Goal: Task Accomplishment & Management: Use online tool/utility

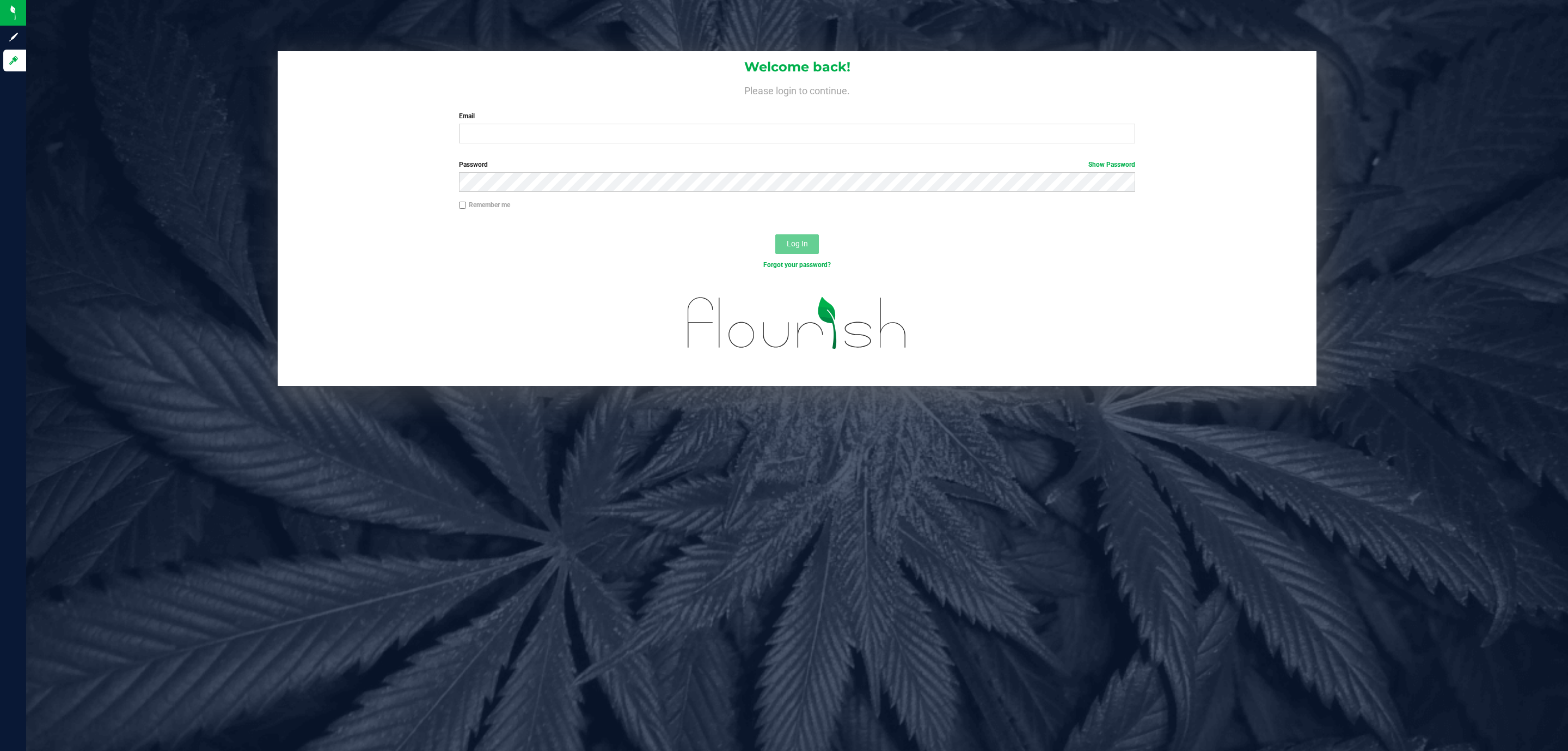
click at [609, 164] on label "Password Show Password" at bounding box center [797, 164] width 677 height 10
drag, startPoint x: 615, startPoint y: 145, endPoint x: 626, endPoint y: 130, distance: 18.6
click at [625, 134] on div "Welcome back! Please login to continue. Email Required Please format your email…" at bounding box center [798, 101] width 1039 height 101
click at [626, 130] on input "Email" at bounding box center [797, 134] width 677 height 20
type input "[EMAIL_ADDRESS][DOMAIN_NAME]"
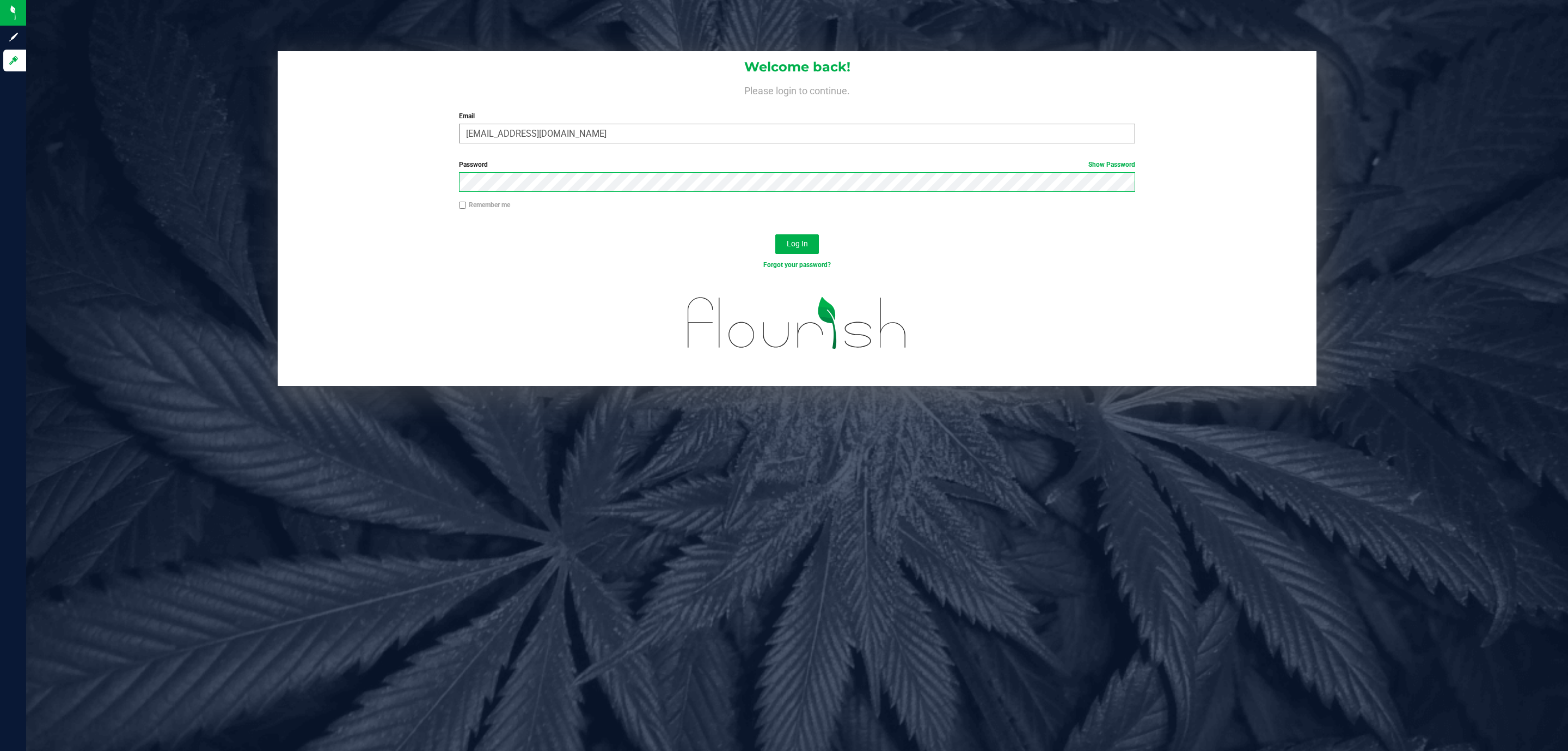
click at [775, 234] on button "Log In" at bounding box center [797, 244] width 44 height 20
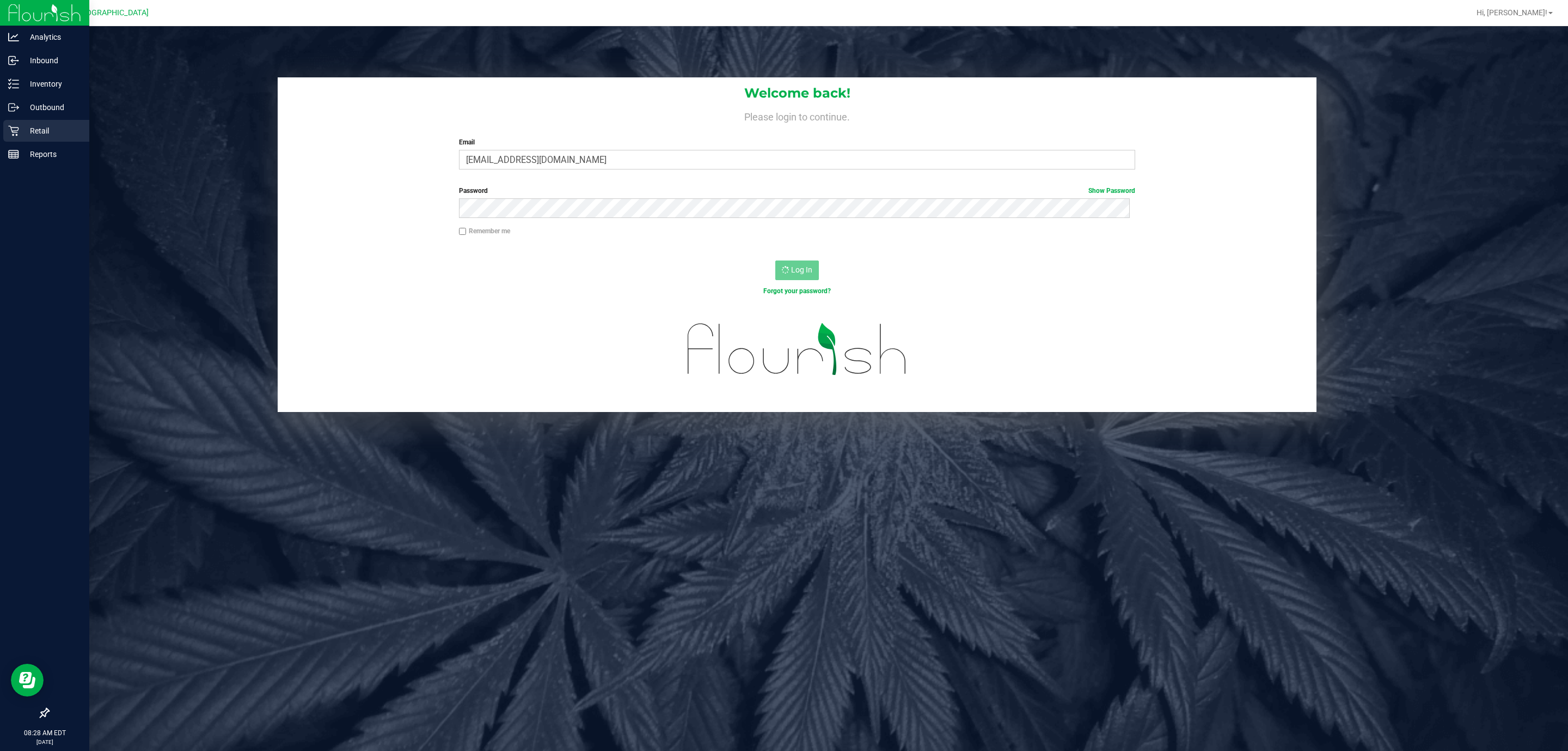
click at [27, 122] on div "Retail" at bounding box center [46, 130] width 86 height 22
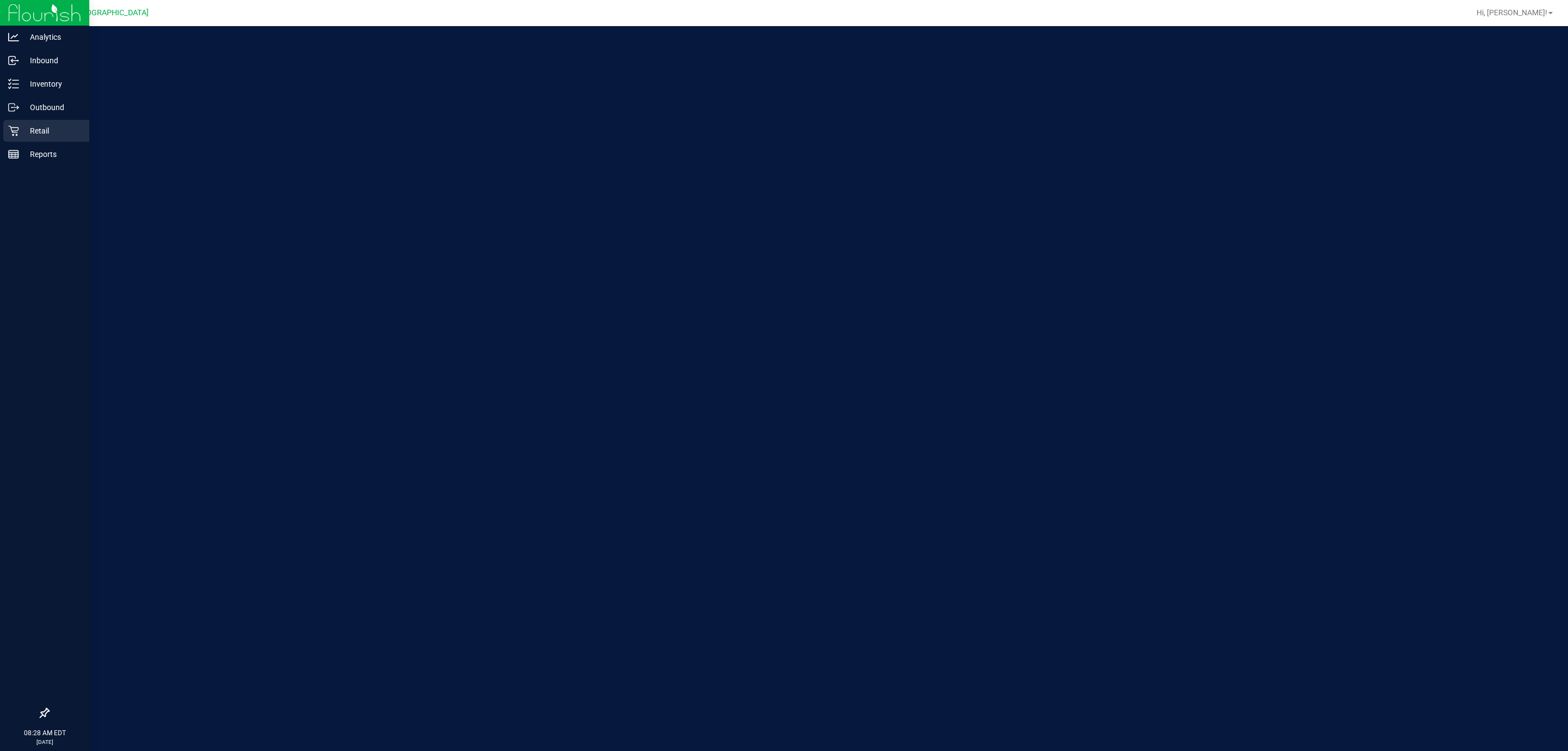
click at [7, 127] on div "Retail" at bounding box center [46, 130] width 86 height 22
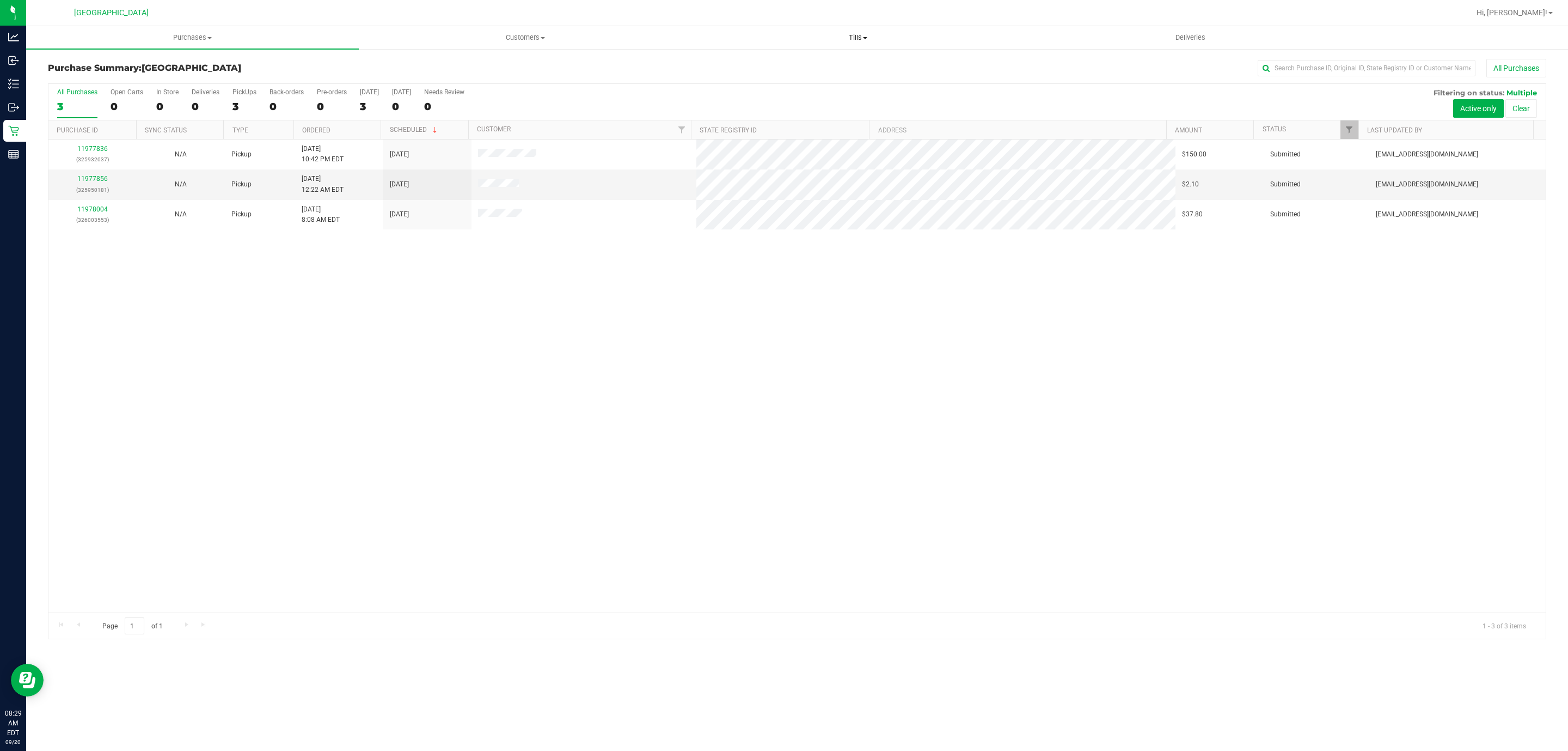
click at [863, 33] on span "Tills" at bounding box center [858, 38] width 332 height 10
click at [770, 61] on li "Manage tills" at bounding box center [858, 66] width 333 height 13
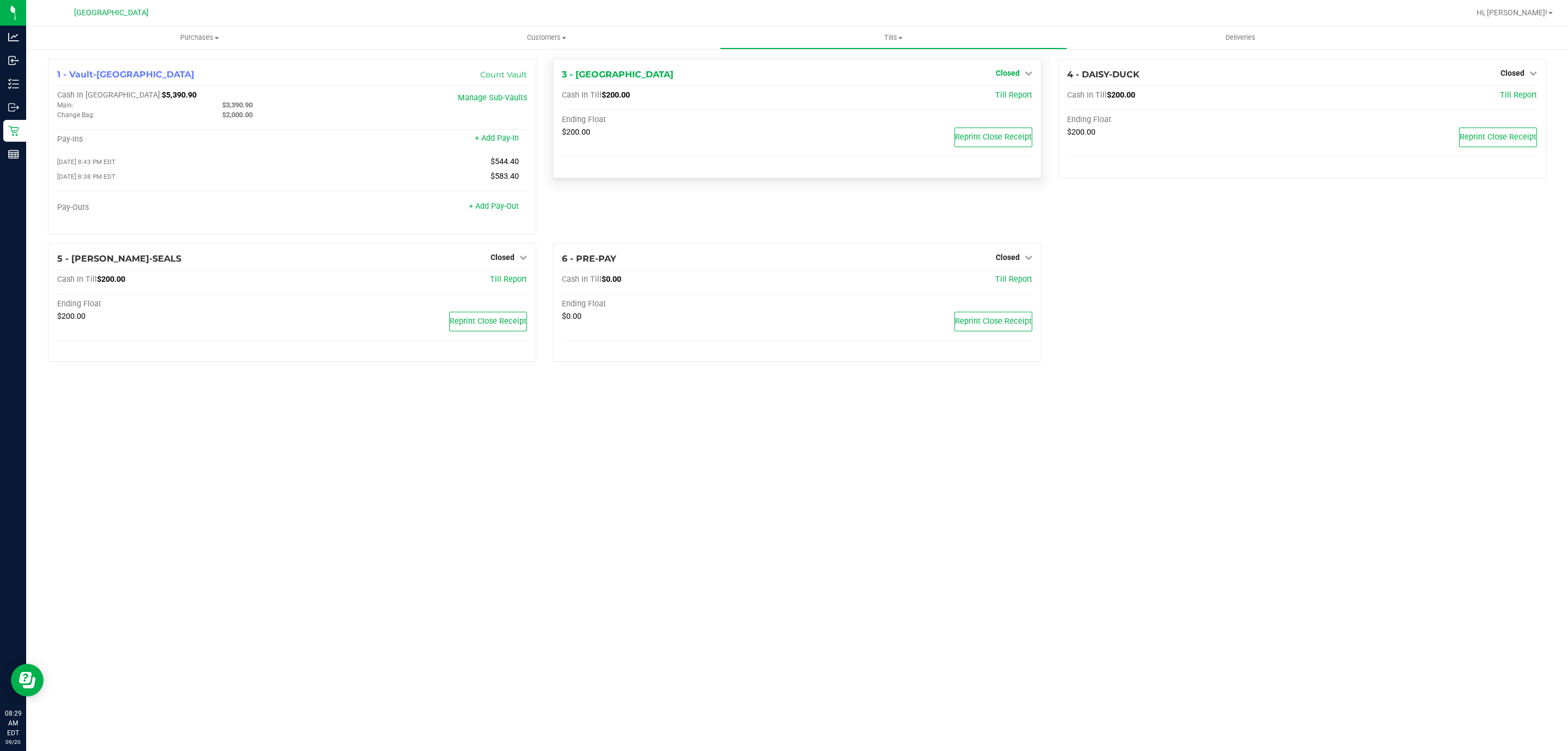
click at [1018, 70] on span "Closed" at bounding box center [1008, 73] width 24 height 9
click at [1013, 100] on link "Open Till" at bounding box center [1008, 96] width 29 height 9
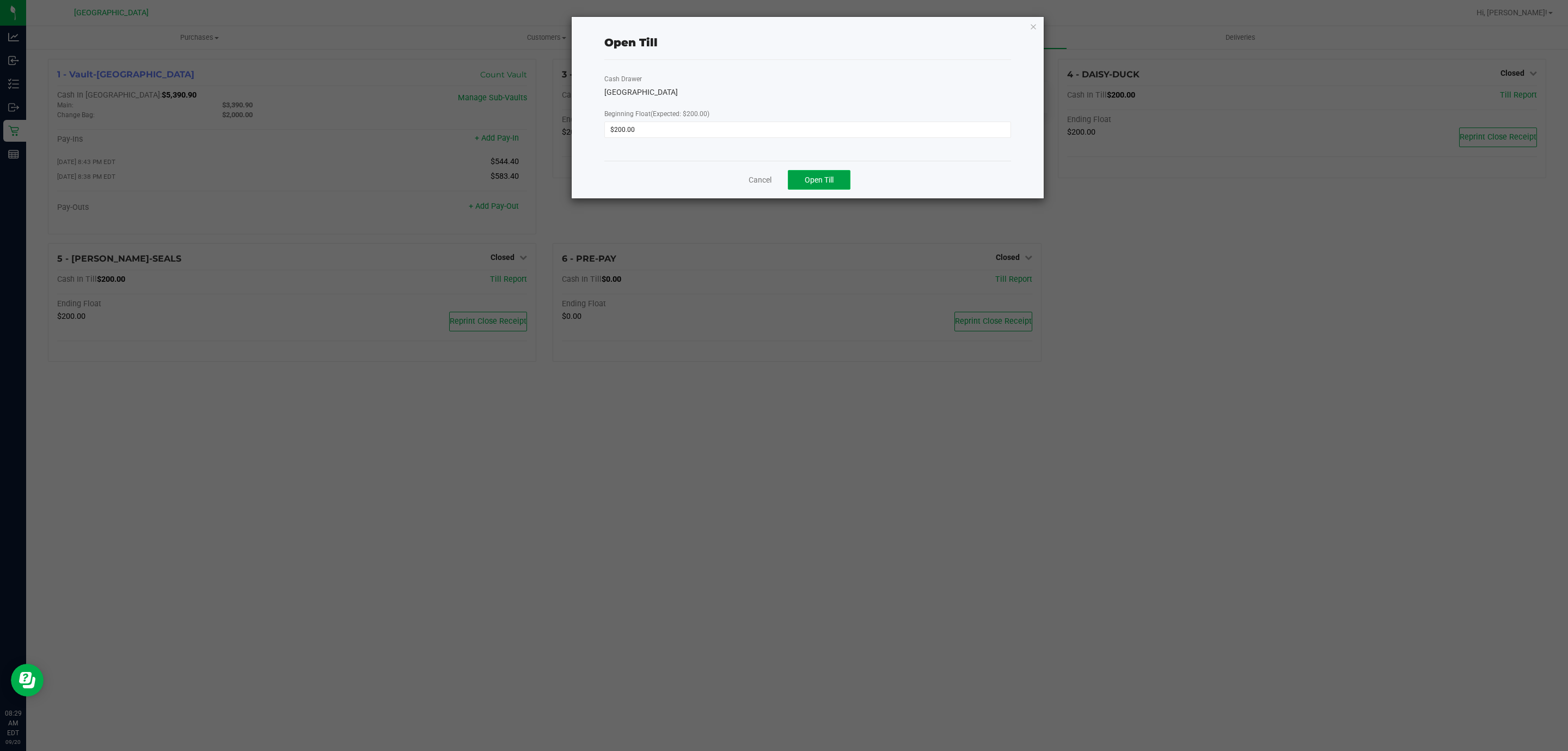
click at [811, 172] on button "Open Till" at bounding box center [819, 180] width 62 height 20
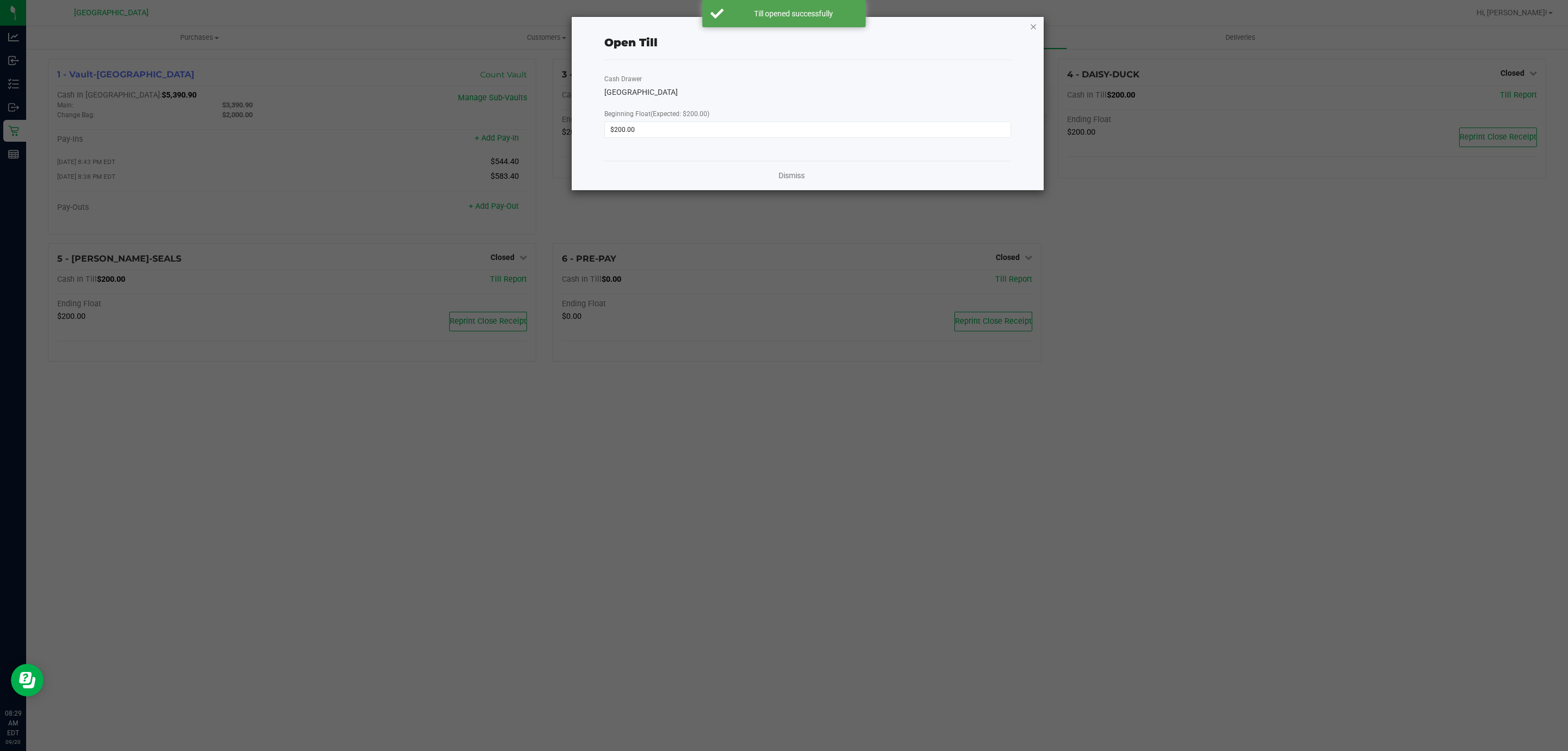
click at [1036, 23] on icon "button" at bounding box center [1034, 26] width 7 height 13
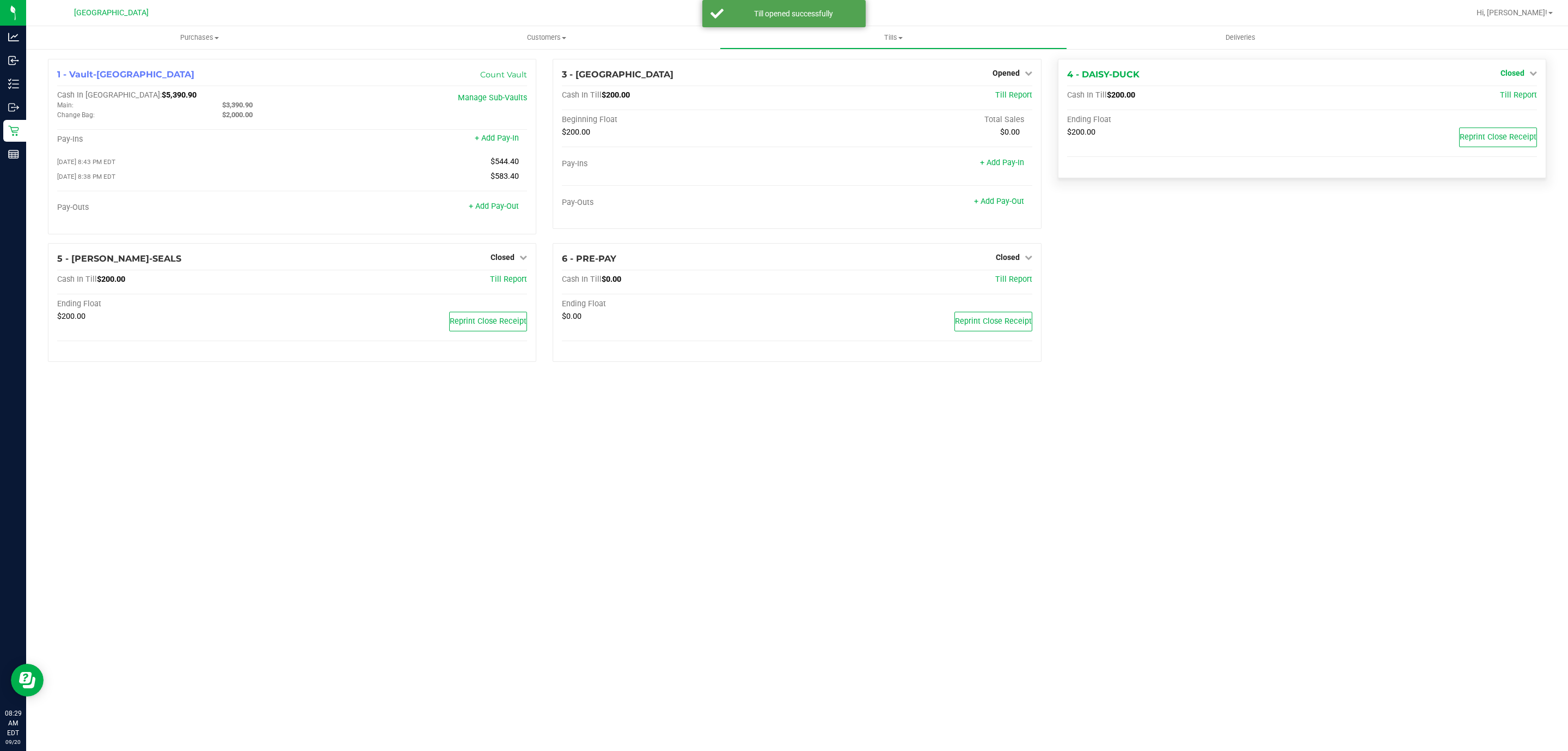
click at [1511, 70] on span "Closed" at bounding box center [1512, 73] width 24 height 9
click at [1501, 96] on link "Open Till" at bounding box center [1512, 96] width 29 height 9
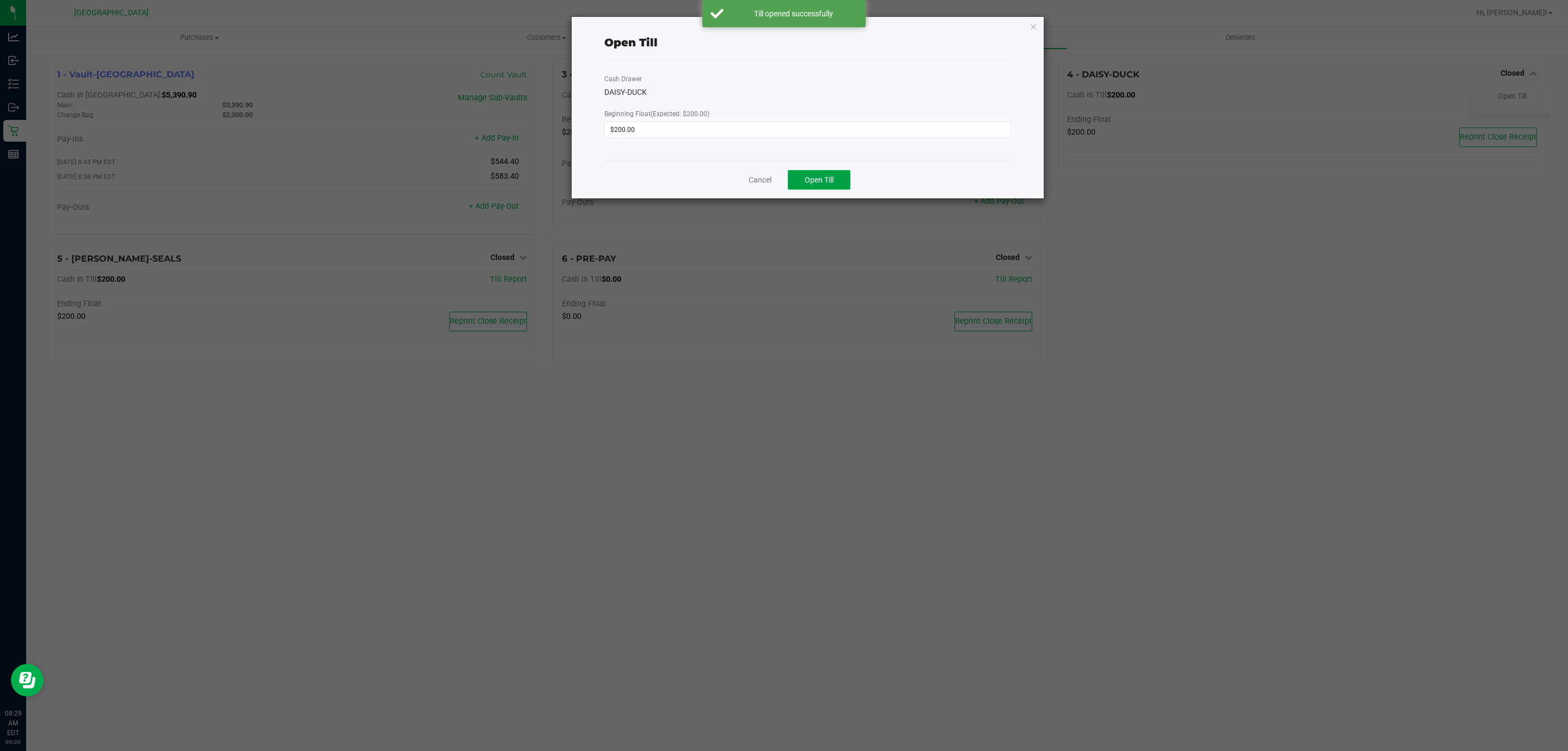
click at [840, 177] on button "Open Till" at bounding box center [819, 180] width 62 height 20
click at [1035, 26] on icon "button" at bounding box center [1034, 26] width 7 height 13
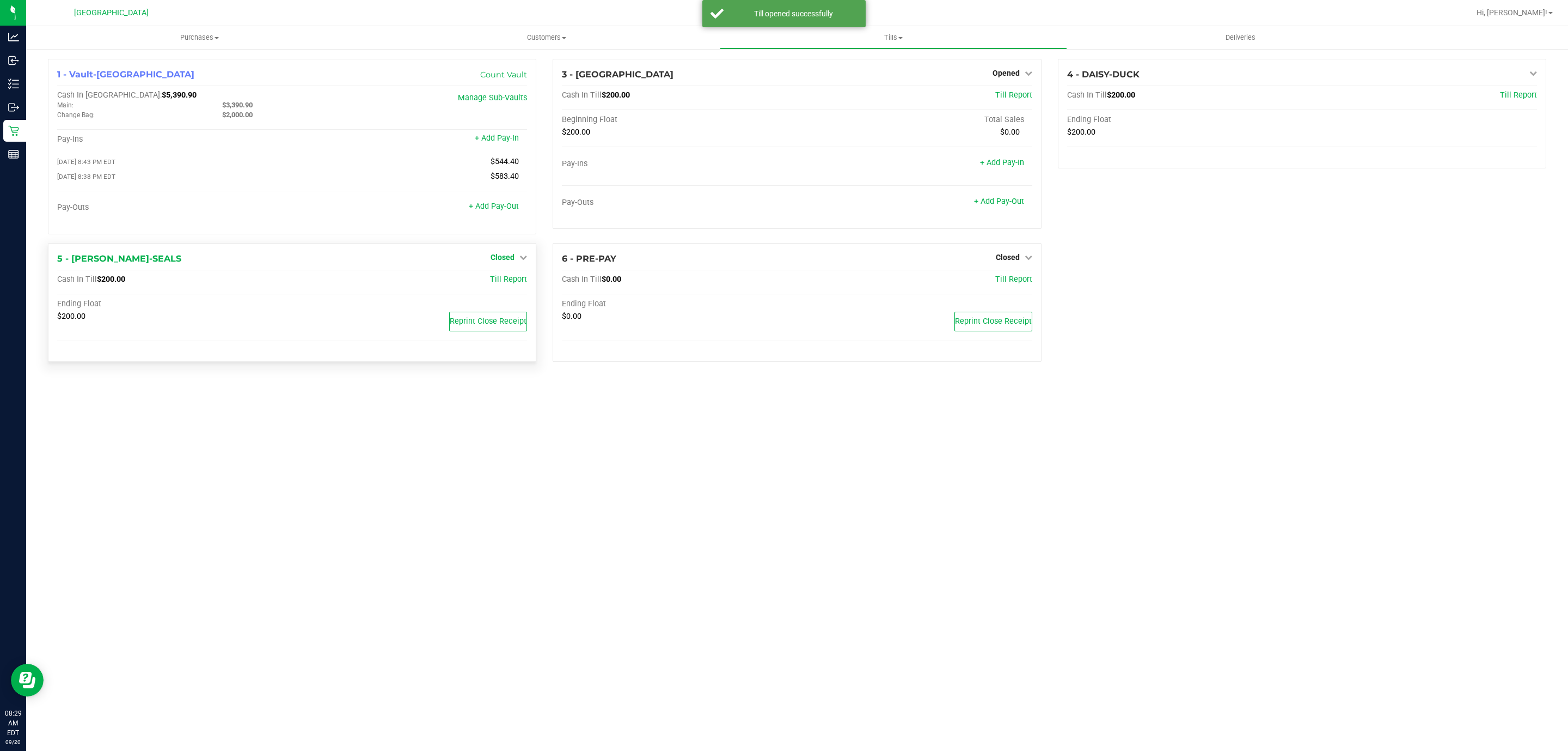
click at [504, 255] on span "Closed" at bounding box center [502, 257] width 24 height 9
click at [505, 283] on link "Open Till" at bounding box center [502, 279] width 29 height 9
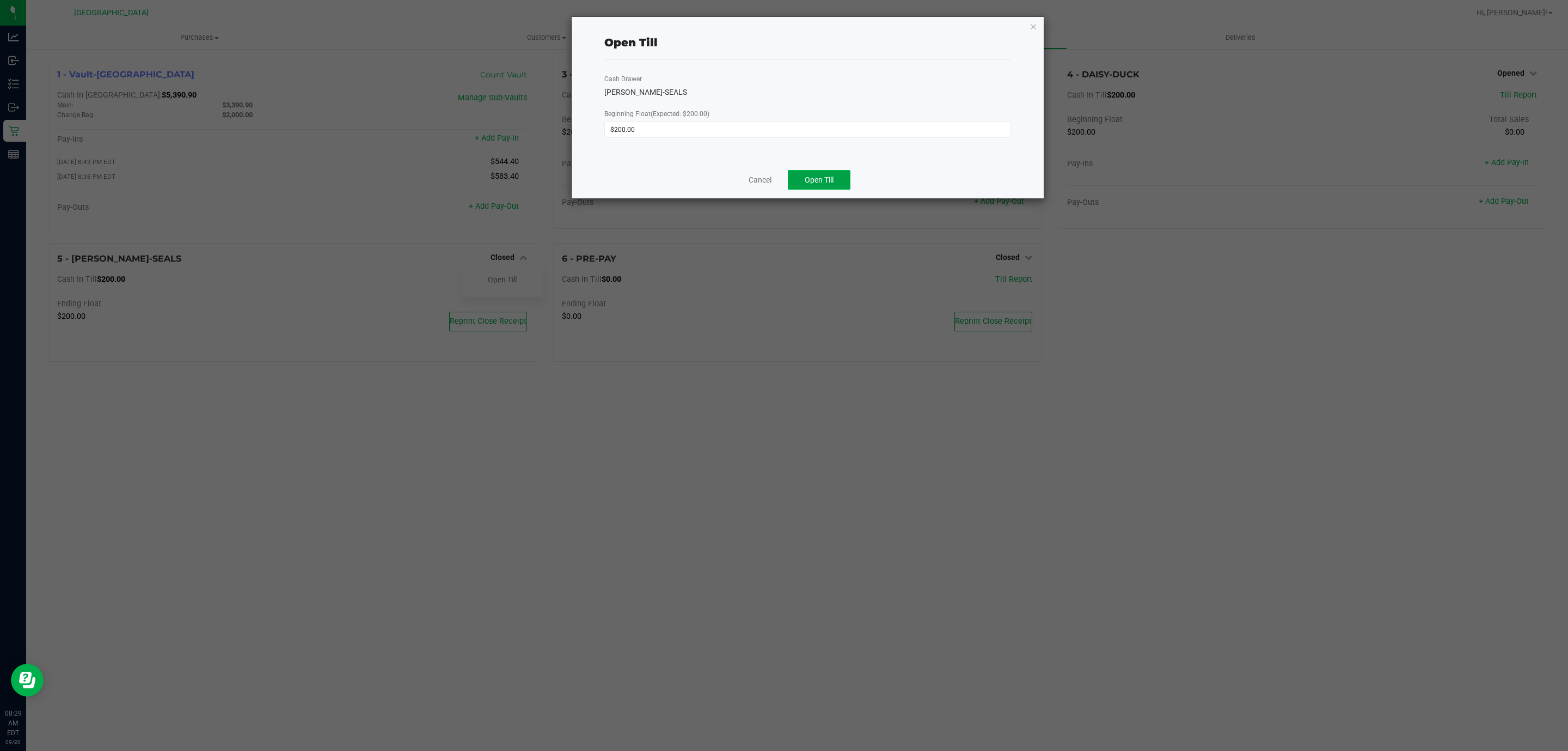
click at [812, 177] on span "Open Till" at bounding box center [819, 180] width 29 height 9
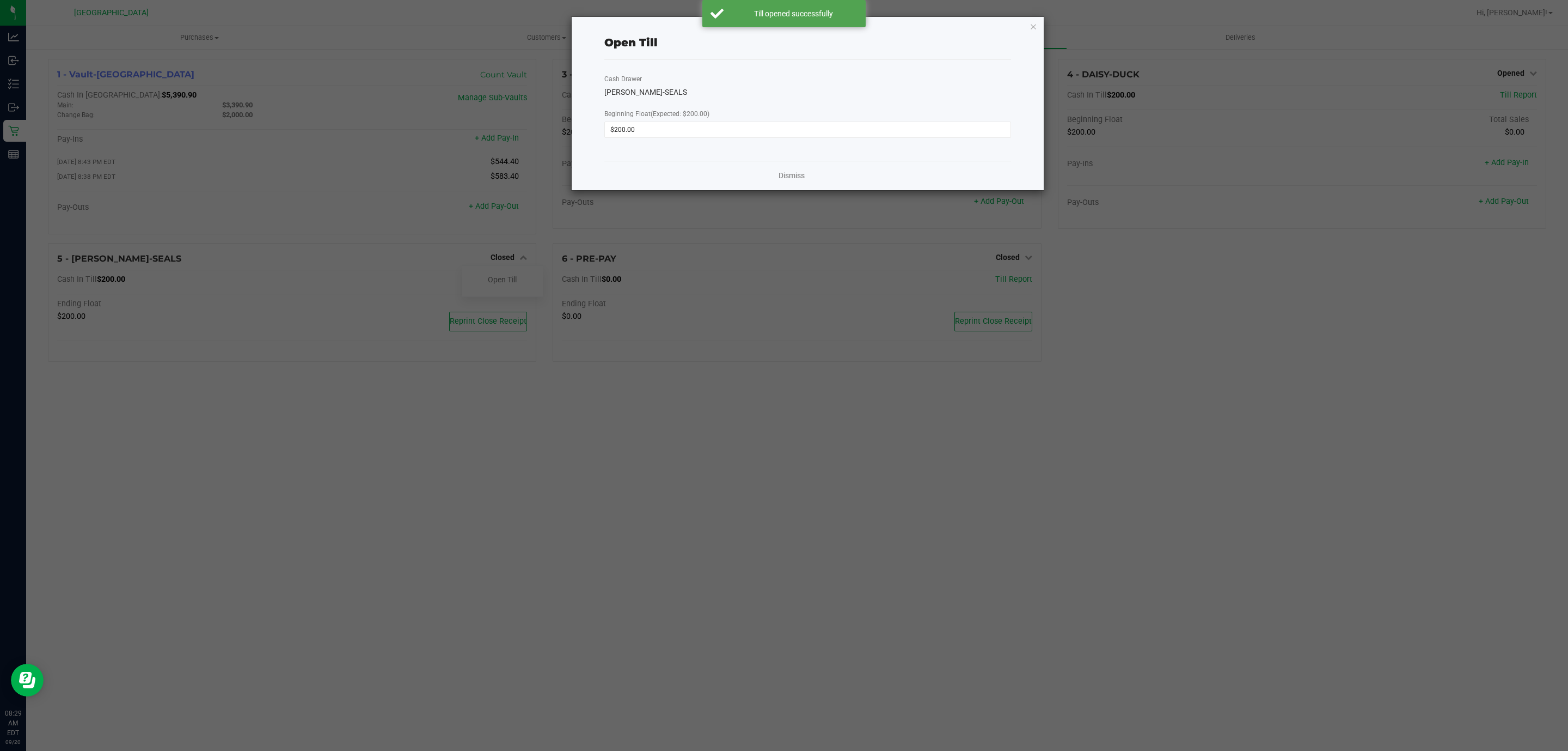
click at [1037, 28] on div "Open Till Cash Drawer DAN-SEALS Beginning Float (Expected: $200.00) $200.00 Dis…" at bounding box center [807, 103] width 472 height 173
click at [1032, 23] on icon "button" at bounding box center [1034, 26] width 7 height 13
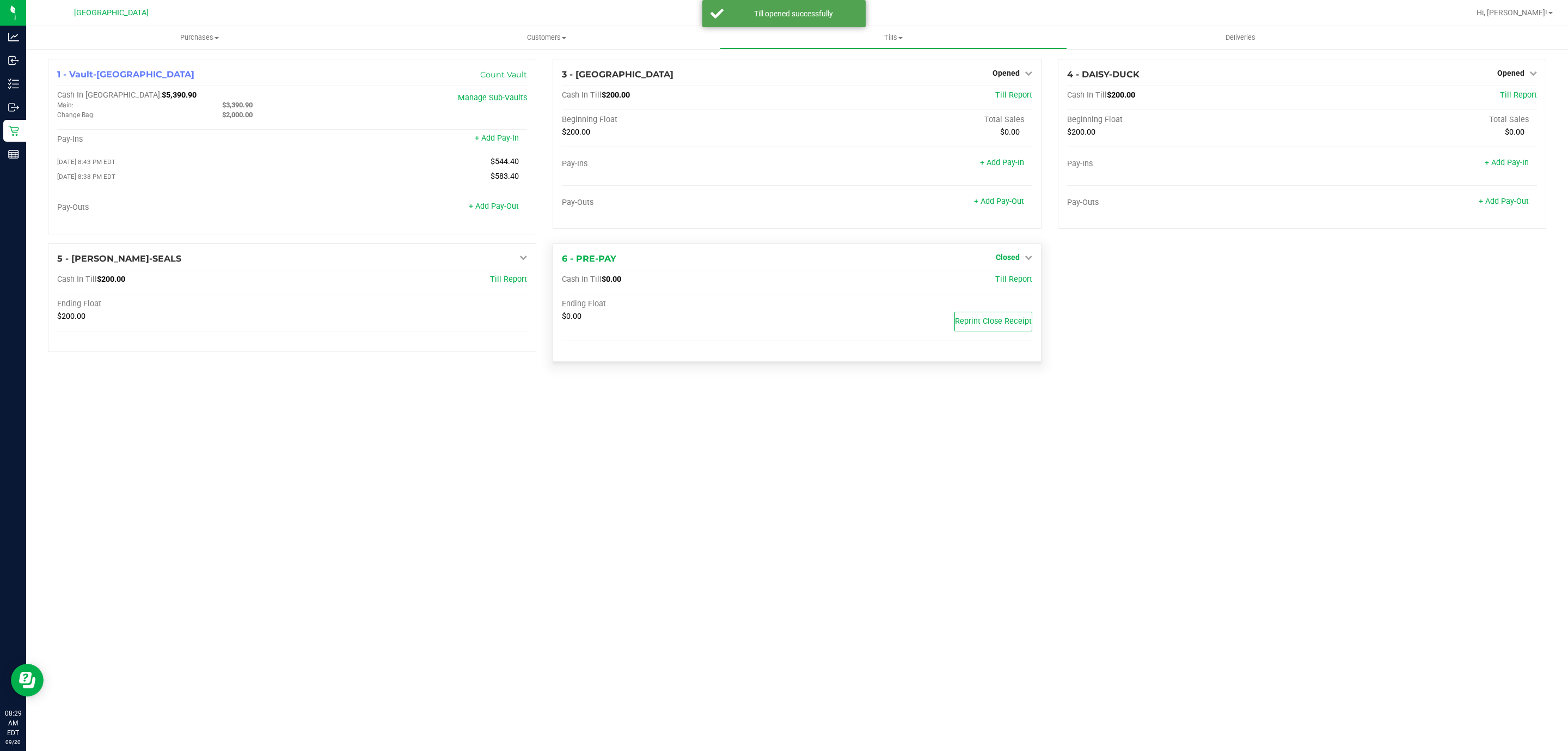
click at [1016, 255] on span "Closed" at bounding box center [1008, 257] width 24 height 9
click at [1006, 279] on link "Open Till" at bounding box center [1008, 279] width 29 height 9
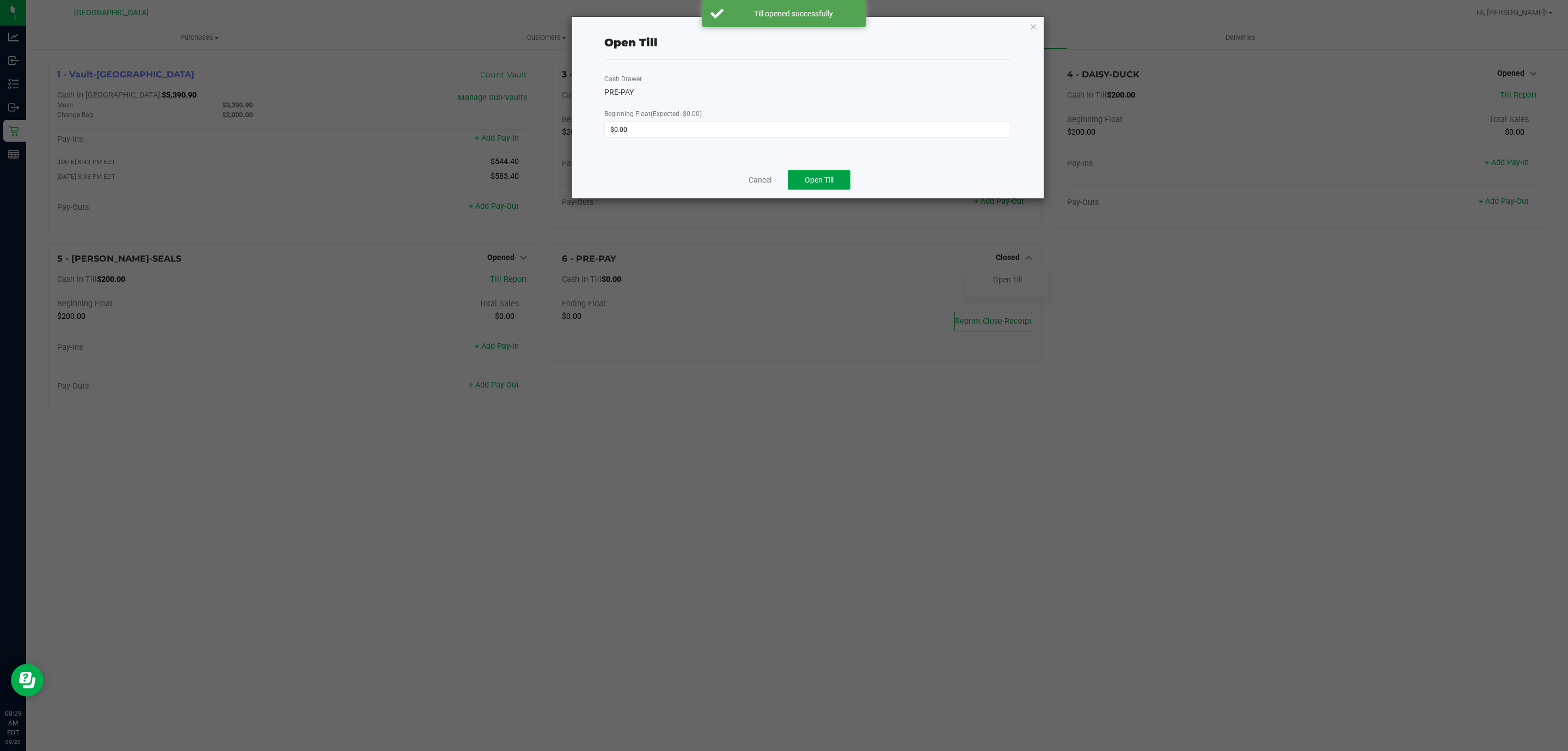
click at [830, 180] on span "Open Till" at bounding box center [819, 180] width 29 height 9
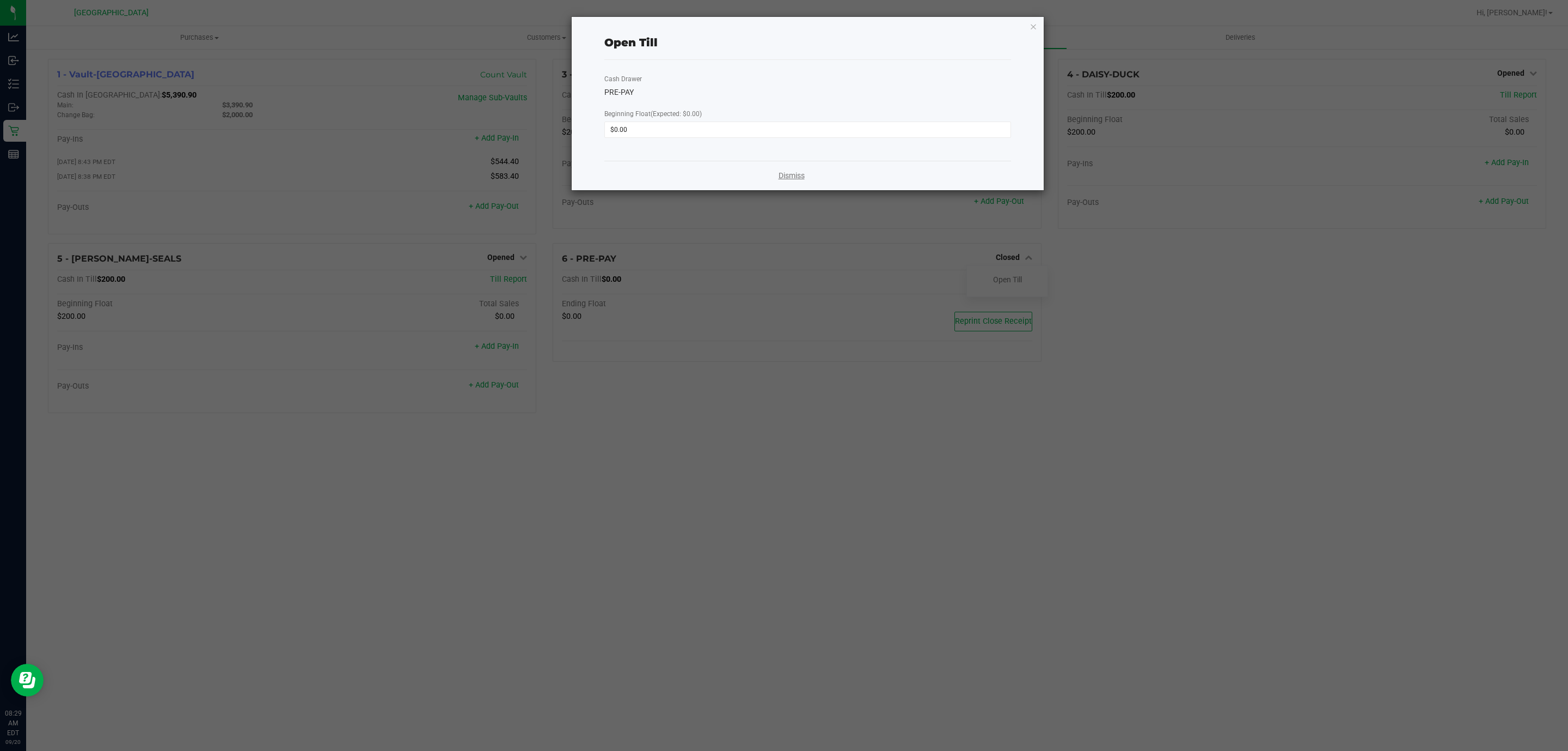
click at [797, 173] on link "Dismiss" at bounding box center [791, 176] width 26 height 12
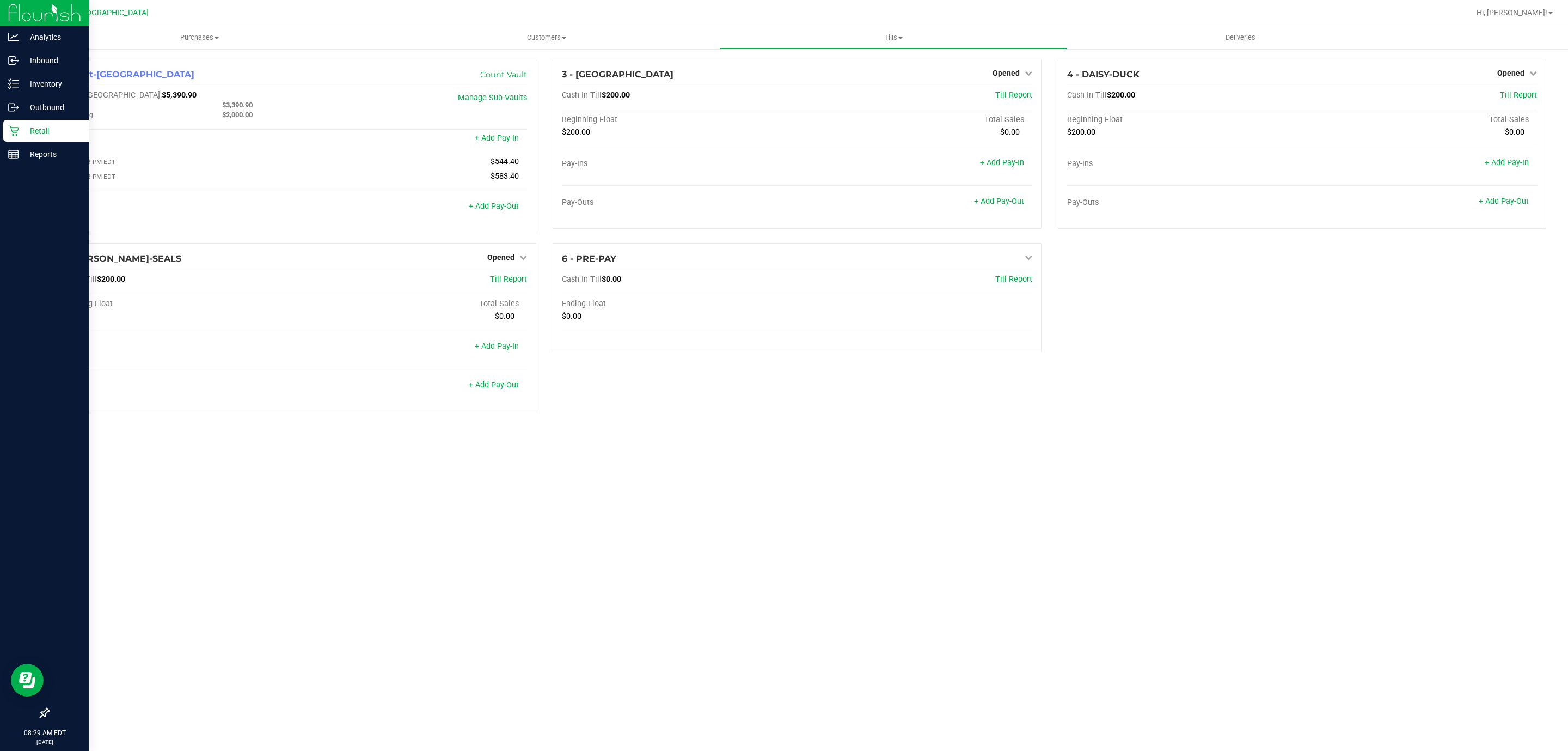
click at [11, 132] on icon at bounding box center [14, 131] width 11 height 11
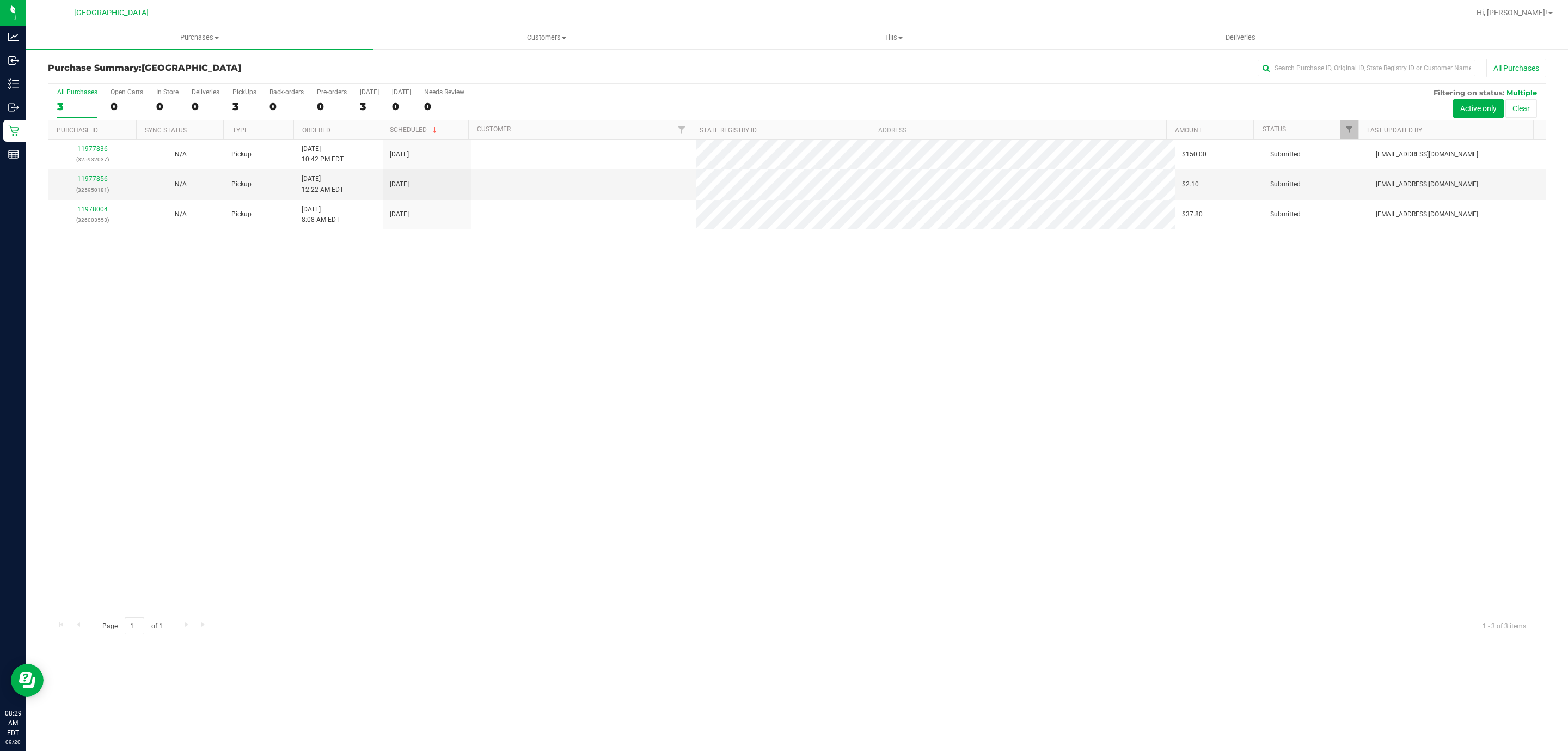
click at [101, 182] on link "11977856" at bounding box center [92, 179] width 30 height 7
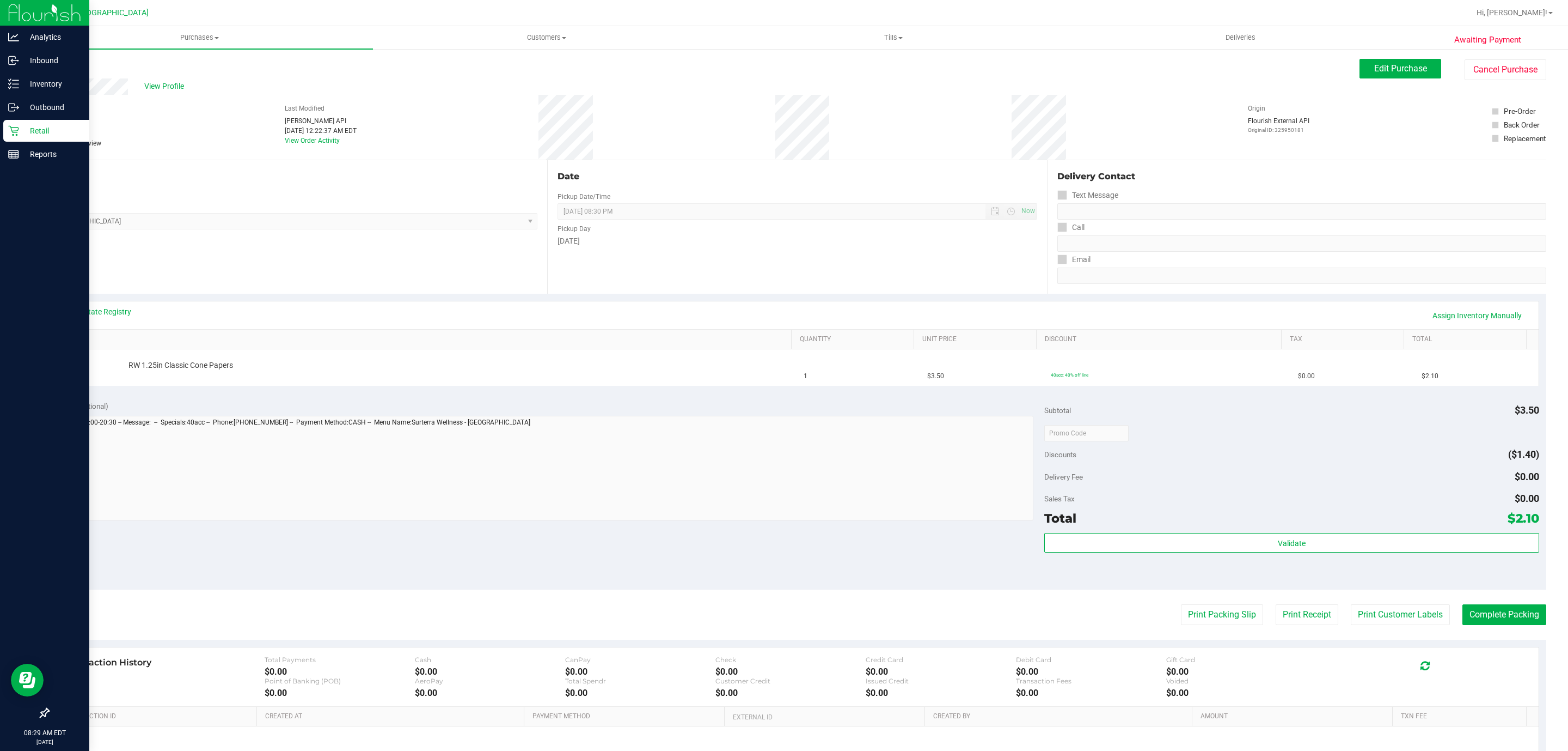
click at [3, 140] on div "Retail" at bounding box center [46, 130] width 86 height 22
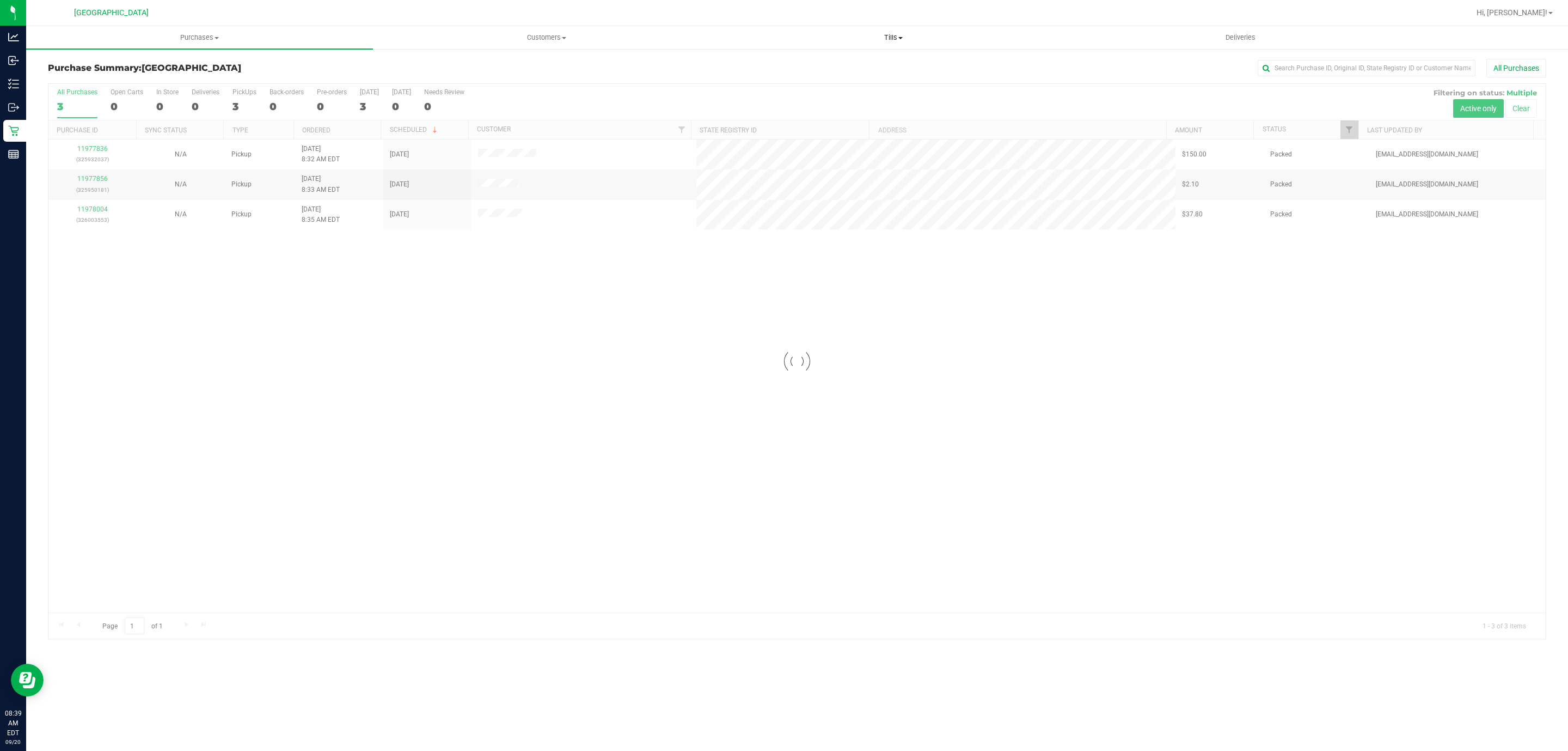
click at [907, 35] on span "Tills" at bounding box center [893, 38] width 346 height 10
click at [850, 69] on li "Manage tills" at bounding box center [893, 66] width 347 height 13
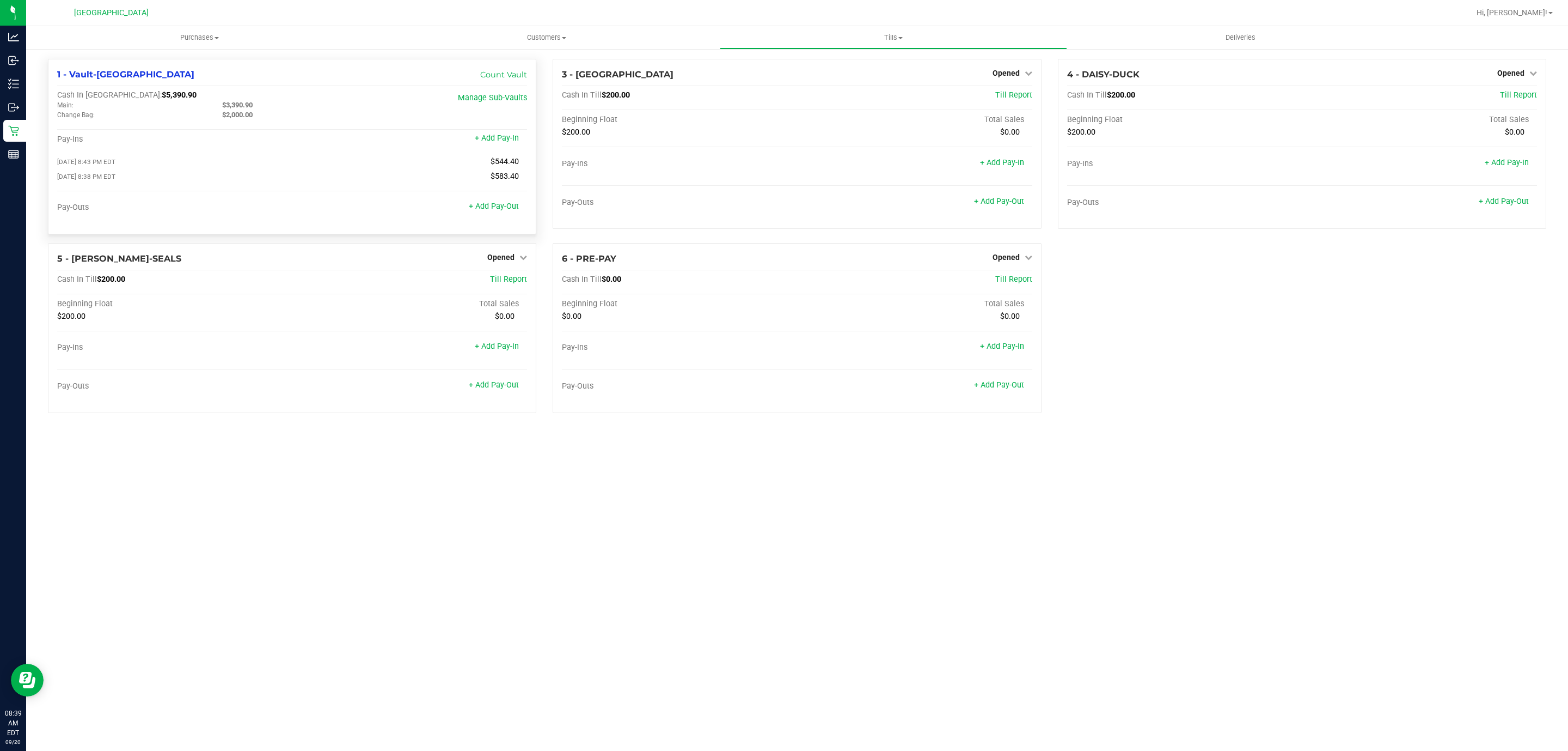
click at [162, 93] on span "$5,390.90" at bounding box center [179, 95] width 35 height 9
copy span "5,390.90"
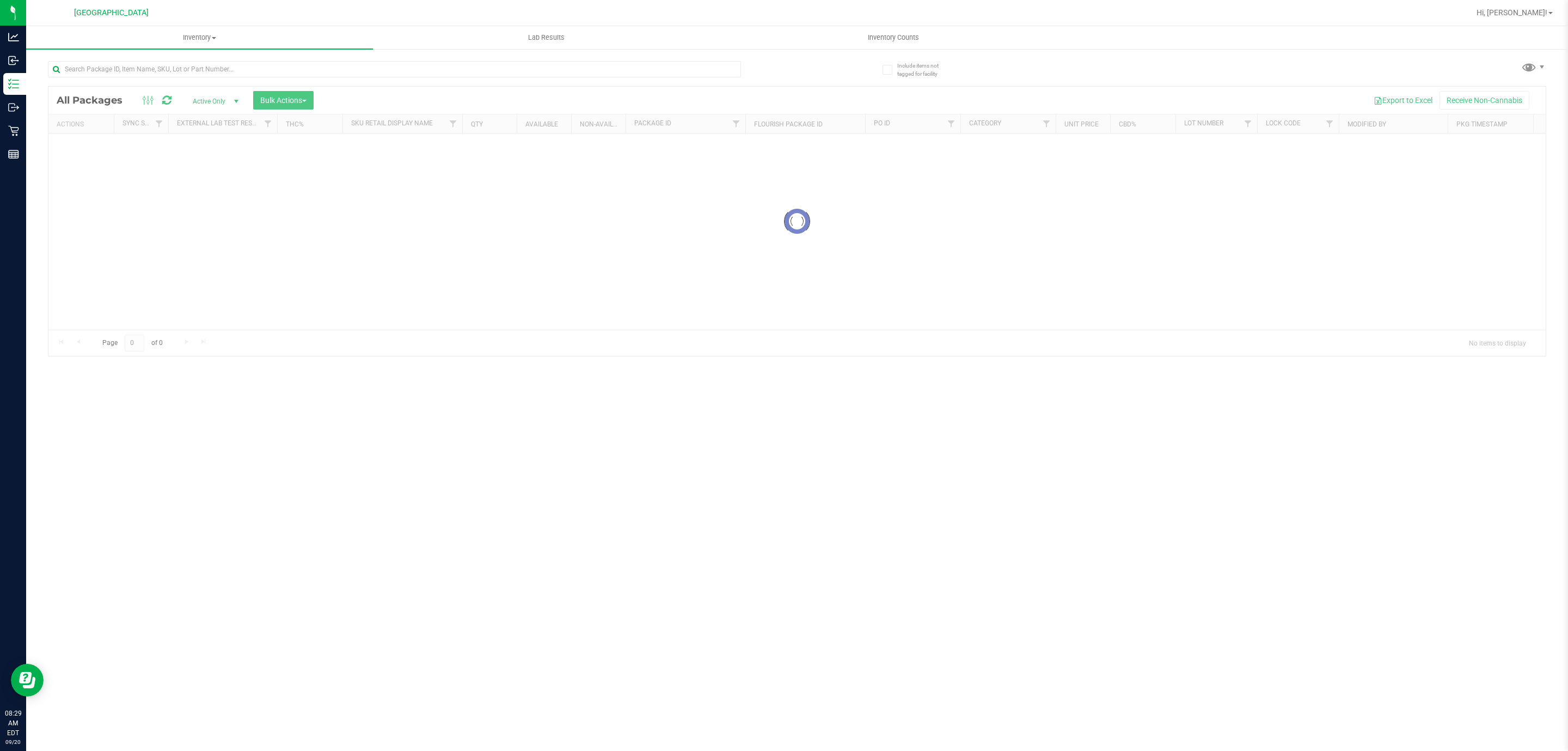
click at [268, 54] on div at bounding box center [423, 69] width 749 height 35
click at [265, 67] on input "text" at bounding box center [395, 69] width 693 height 16
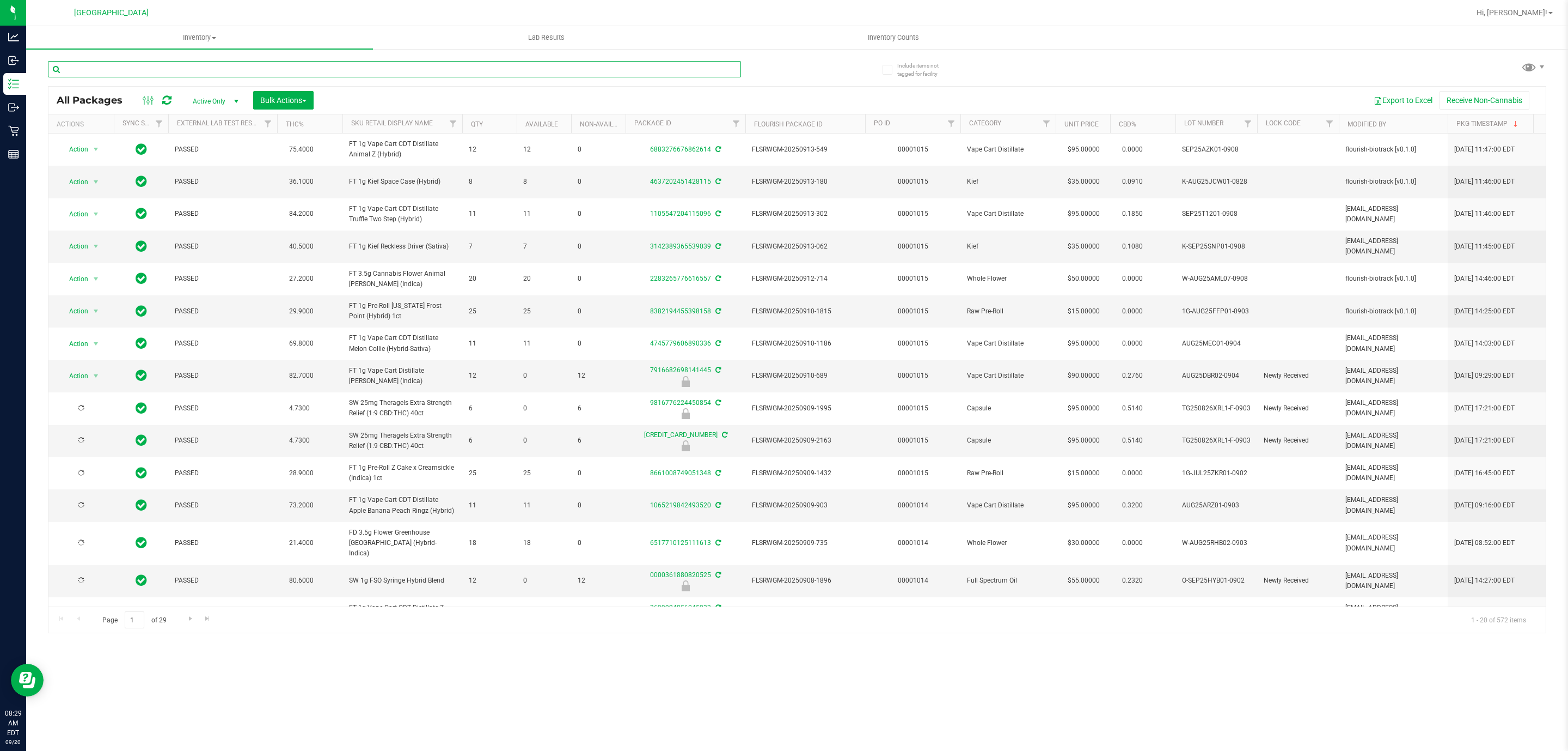
click at [265, 67] on input "text" at bounding box center [395, 69] width 693 height 16
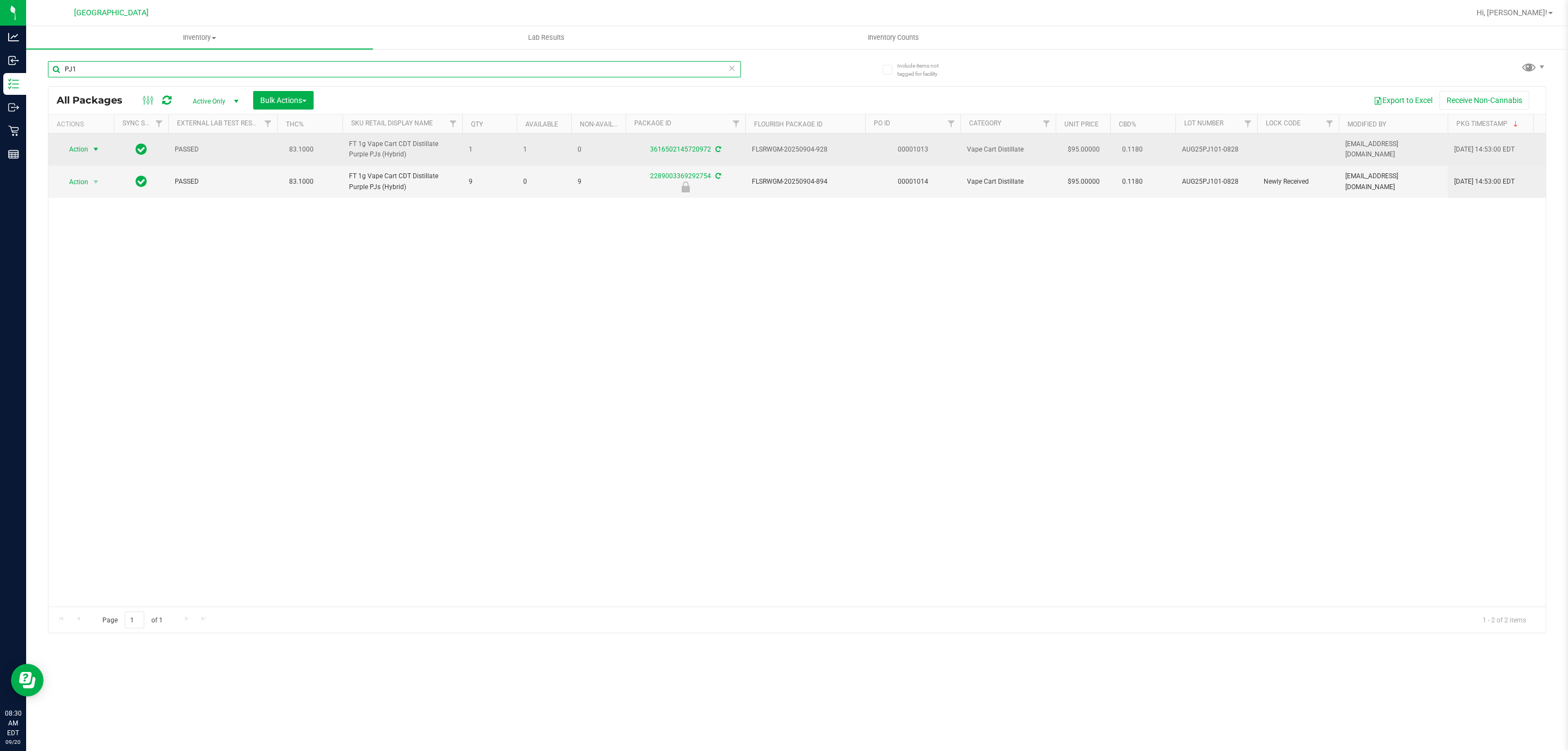
type input "PJ1"
click at [64, 150] on span "Action" at bounding box center [74, 149] width 30 height 15
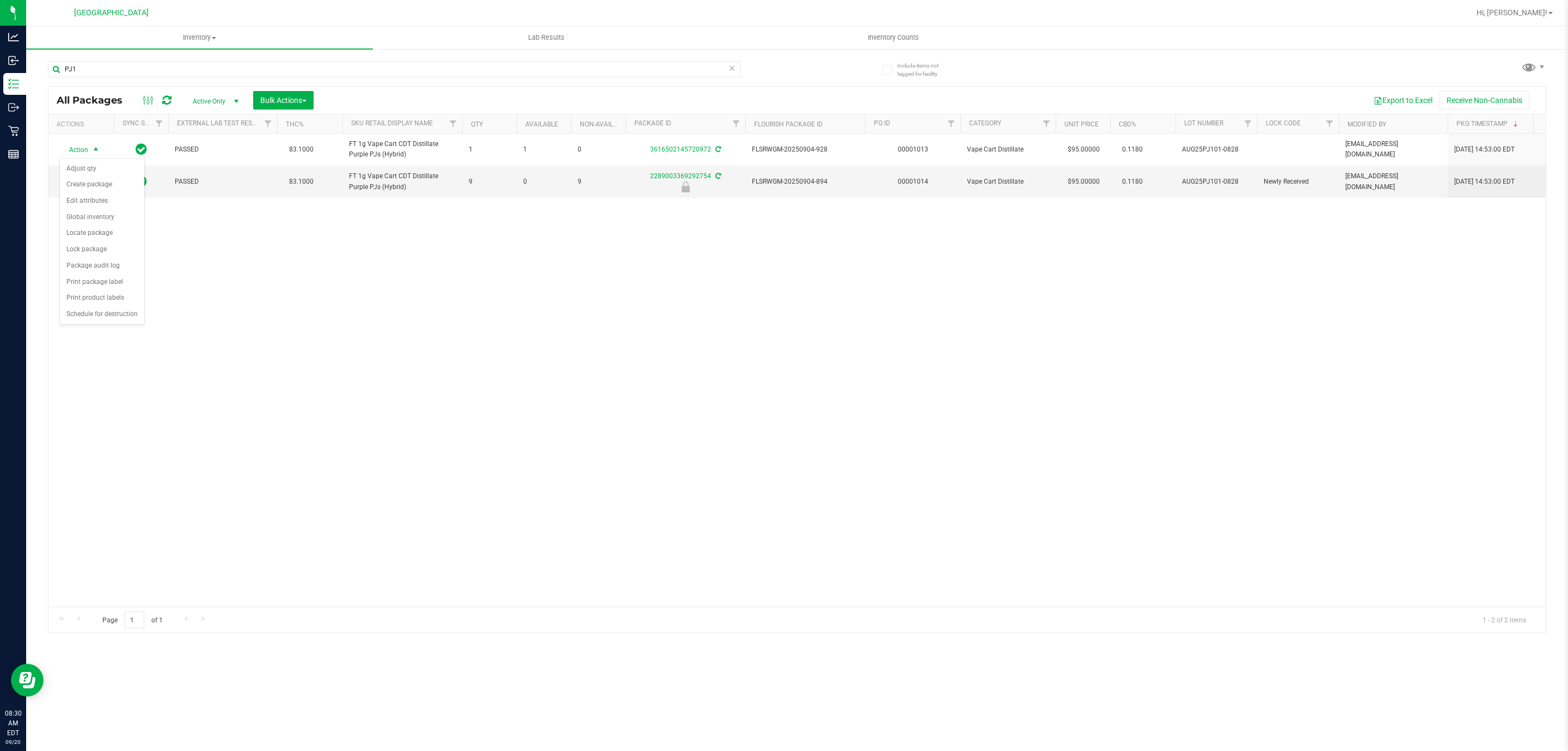
click at [400, 275] on div "Action Action Adjust qty Create package Edit attributes Global inventory Locate…" at bounding box center [797, 370] width 1498 height 473
